Goal: Task Accomplishment & Management: Use online tool/utility

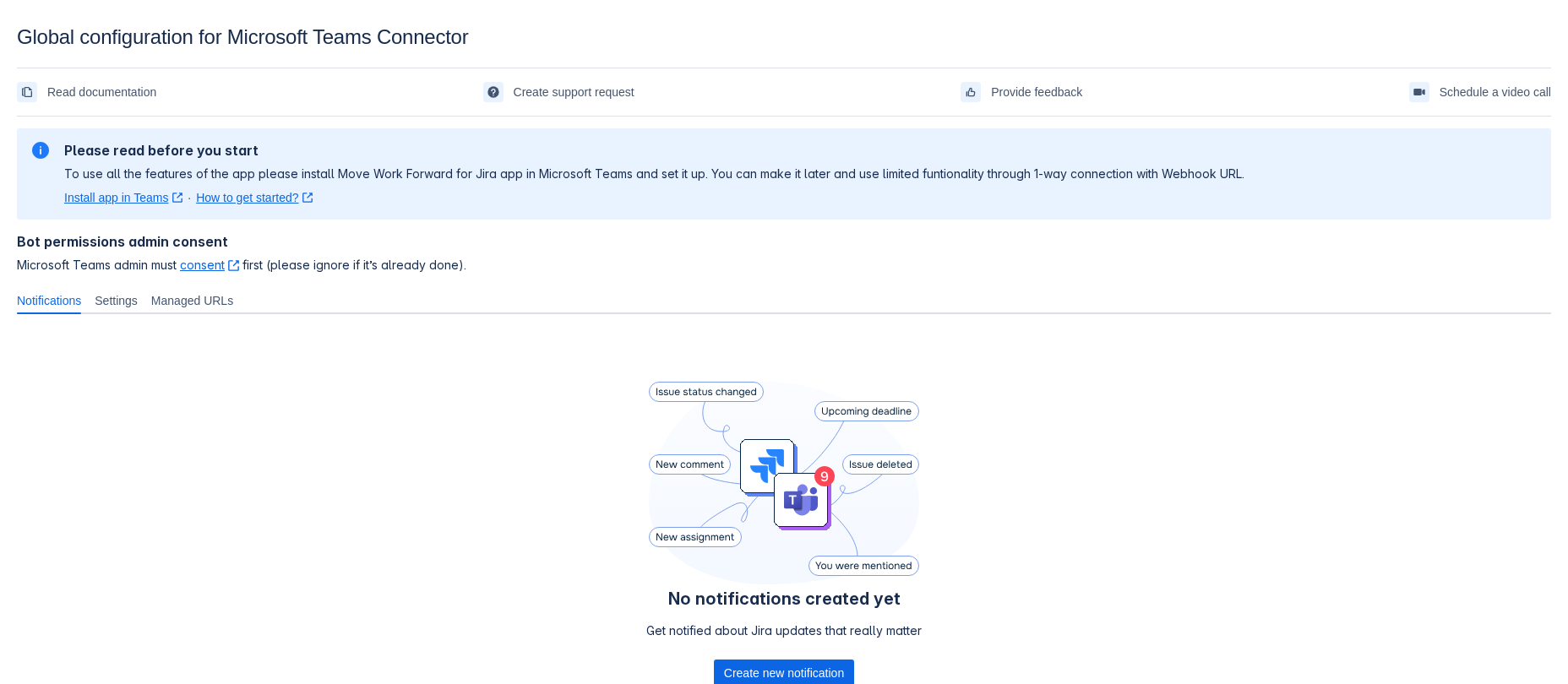
click at [911, 287] on div "Bot permissions admin consent Microsoft Teams admin must consent ﻿ , (opens new…" at bounding box center [783, 253] width 1534 height 68
click at [239, 272] on link "consent ﻿ , (opens new window)" at bounding box center [209, 265] width 59 height 15
click at [137, 309] on span "Settings" at bounding box center [115, 300] width 43 height 16
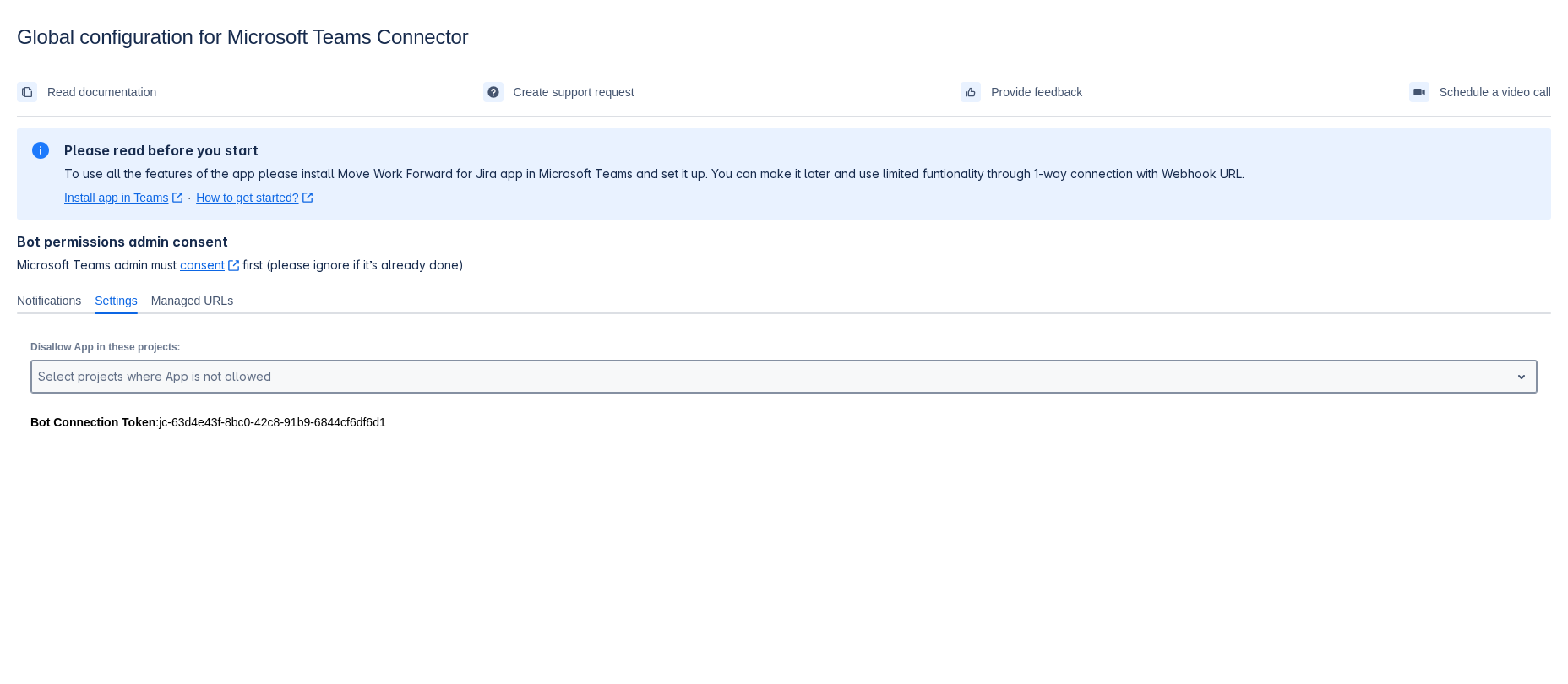
click at [279, 387] on div at bounding box center [770, 377] width 1465 height 20
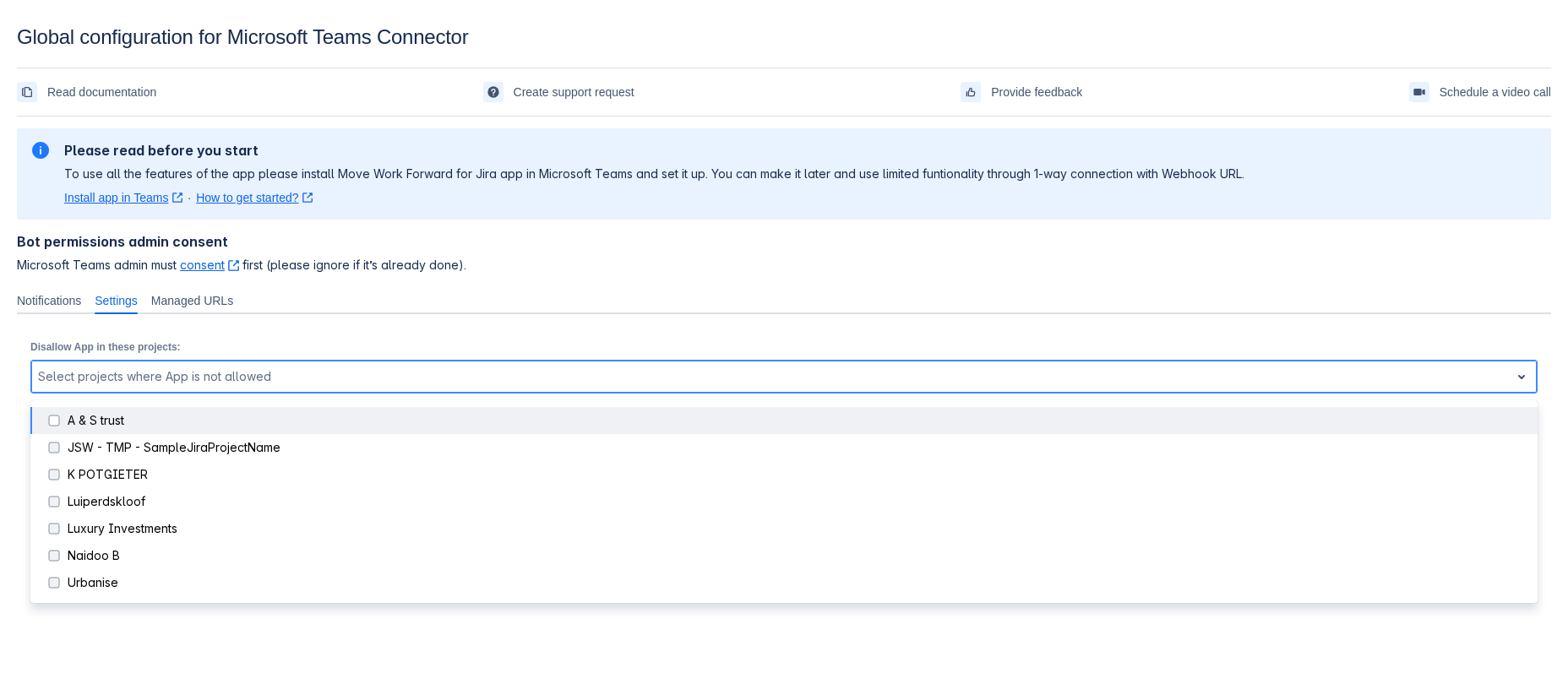
scroll to position [26, 0]
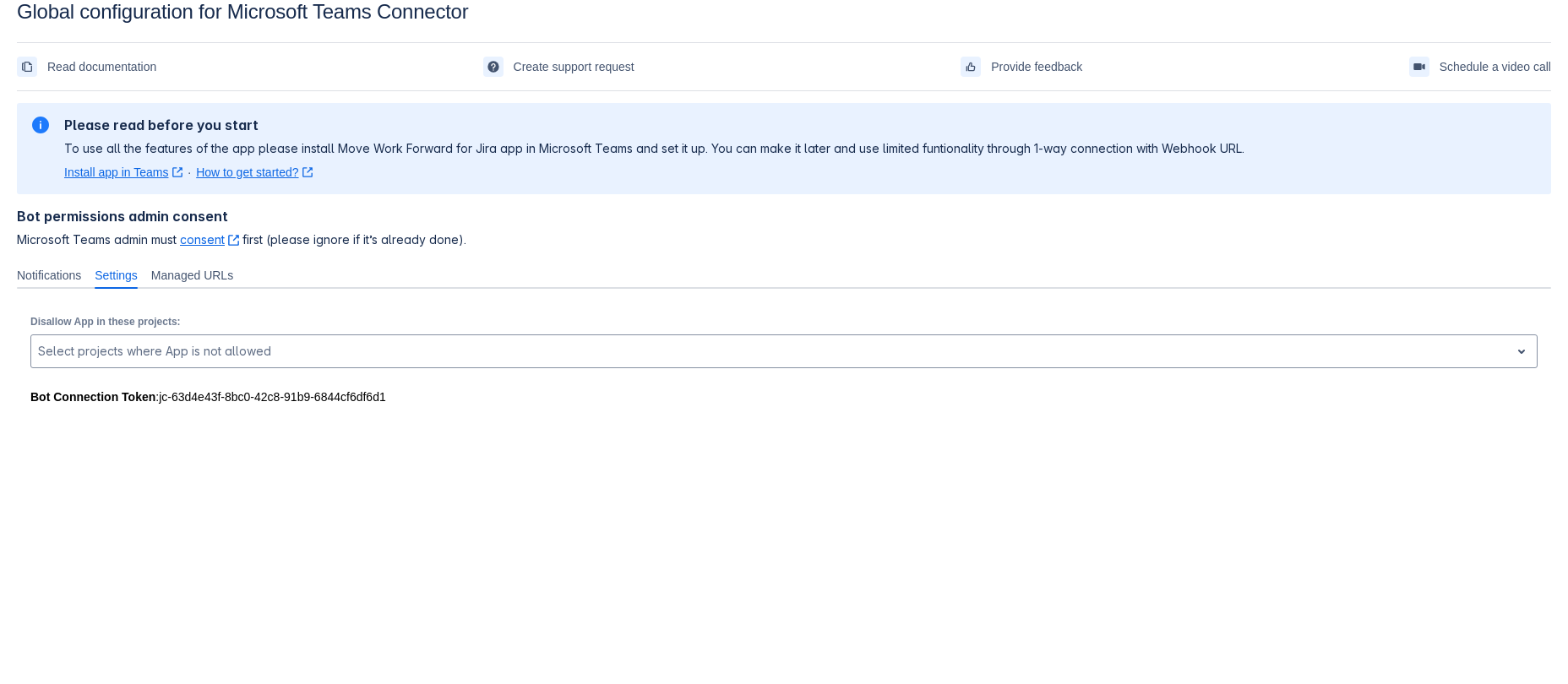
click at [915, 262] on div "Bot permissions admin consent Microsoft Teams admin must consent ﻿ , (opens new…" at bounding box center [783, 228] width 1534 height 68
drag, startPoint x: 325, startPoint y: 465, endPoint x: 285, endPoint y: 442, distance: 46.1
click at [325, 433] on div at bounding box center [270, 419] width 507 height 27
click at [311, 405] on div "Bot Connection Token : jc-63d4e43f-8bc0-42c8-91b9-6844cf6df6d1" at bounding box center [783, 397] width 1507 height 16
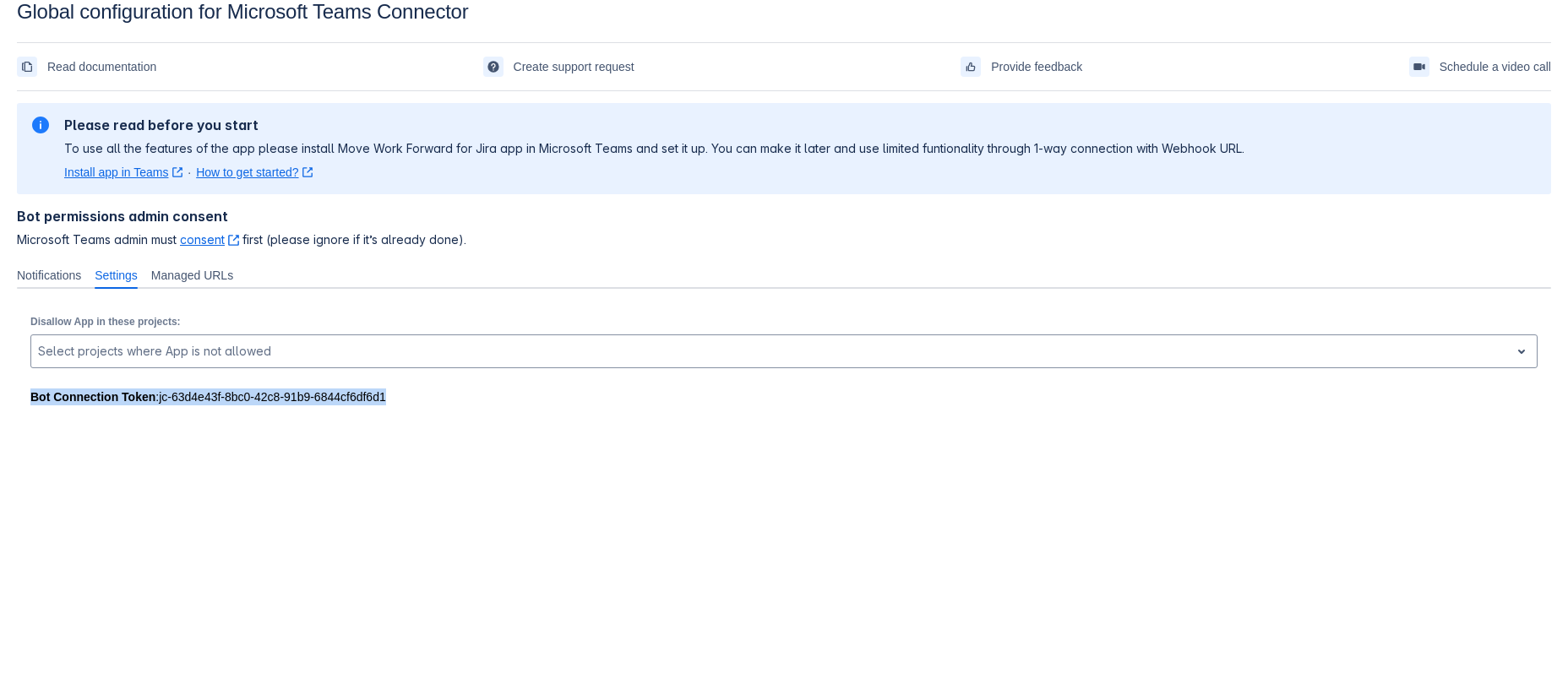
click at [311, 405] on div "Bot Connection Token : jc-63d4e43f-8bc0-42c8-91b9-6844cf6df6d1" at bounding box center [783, 397] width 1507 height 16
click at [424, 405] on div "Bot Connection Token : jc-63d4e43f-8bc0-42c8-91b9-6844cf6df6d1" at bounding box center [783, 397] width 1507 height 16
drag, startPoint x: 406, startPoint y: 436, endPoint x: 154, endPoint y: 441, distance: 252.0
click at [154, 405] on div "Bot Connection Token : jc-63d4e43f-8bc0-42c8-91b9-6844cf6df6d1" at bounding box center [783, 397] width 1507 height 16
copy div "jc-63d4e43f-8bc0-42c8-91b9-6844cf6df6d1"
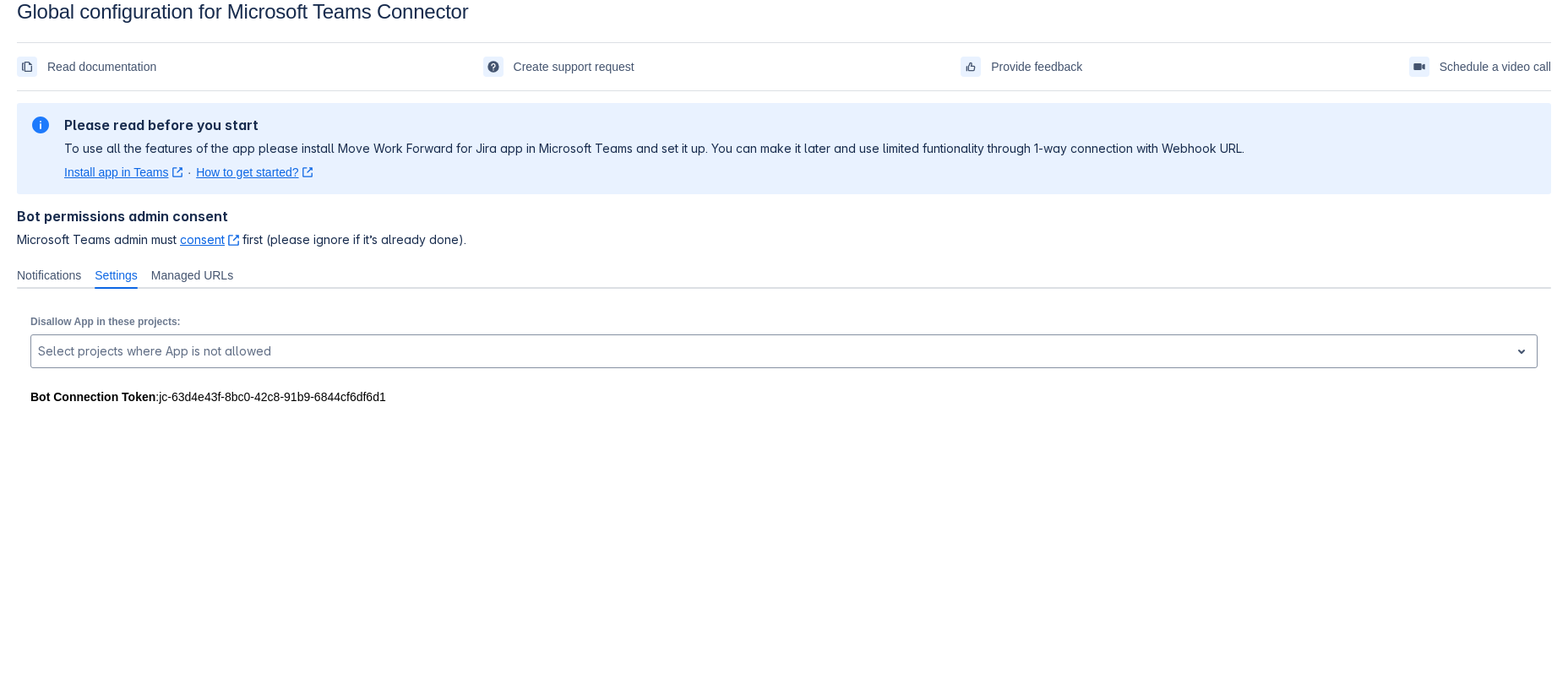
click at [565, 146] on div "Please read before you start To use all the features of the app please install …" at bounding box center [654, 148] width 1180 height 64
click at [510, 157] on p "To use all the features of the app please install Move Work Forward for Jira ap…" at bounding box center [654, 148] width 1180 height 16
click at [512, 181] on div "Install app in Teams ﻿ , (opens new window) · How to get started? ﻿ , (opens ne…" at bounding box center [654, 172] width 1180 height 16
click at [306, 327] on p "Disallow App in these projects:" at bounding box center [783, 321] width 1507 height 12
click at [490, 248] on span "Microsoft Teams admin must consent ﻿ , (opens new window) first (please ignore …" at bounding box center [783, 240] width 1534 height 16
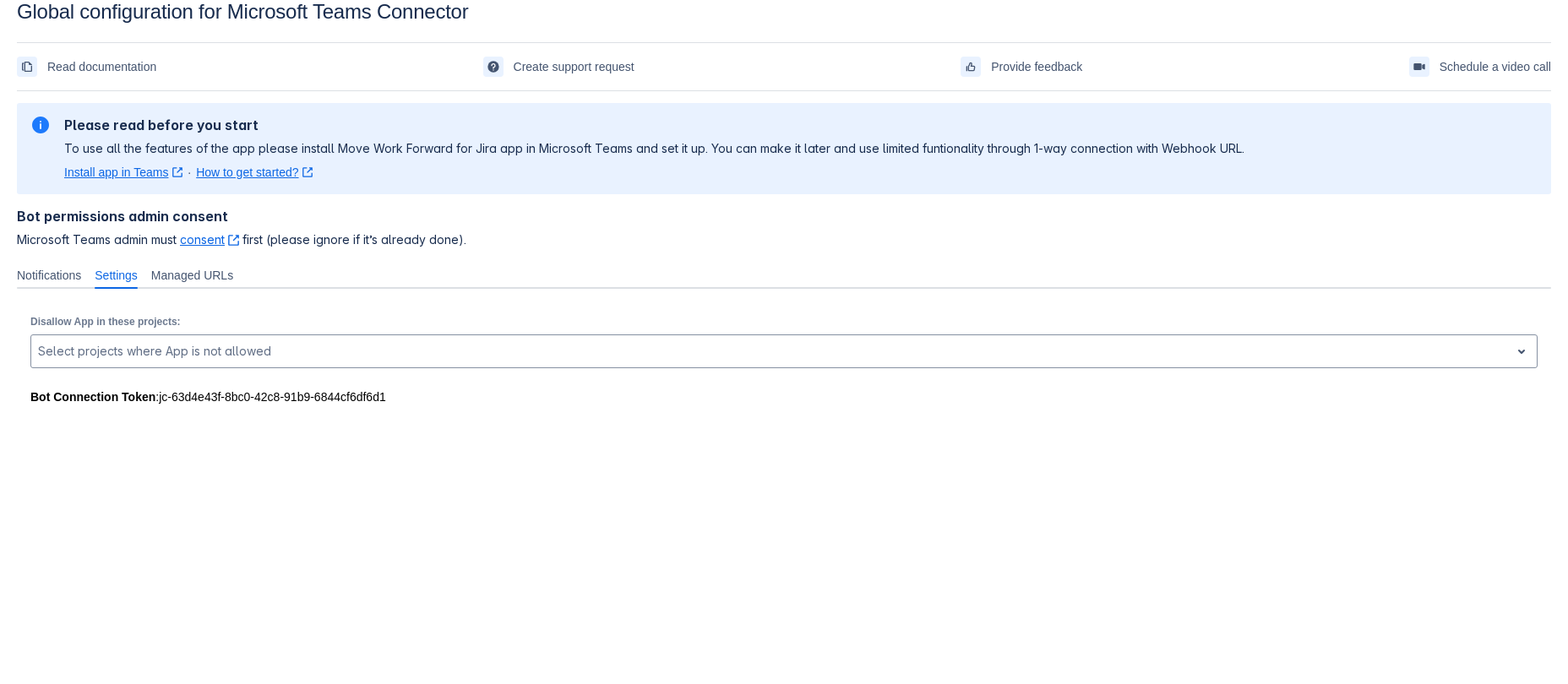
click at [367, 172] on div "Please read before you start To use all the features of the app please install …" at bounding box center [654, 148] width 1180 height 64
click at [241, 149] on p "To use all the features of the app please install Move Work Forward for Jira ap…" at bounding box center [654, 148] width 1180 height 16
click at [131, 181] on link "Install app in Teams ﻿ , (opens new window)" at bounding box center [123, 172] width 118 height 16
